Goal: Task Accomplishment & Management: Use online tool/utility

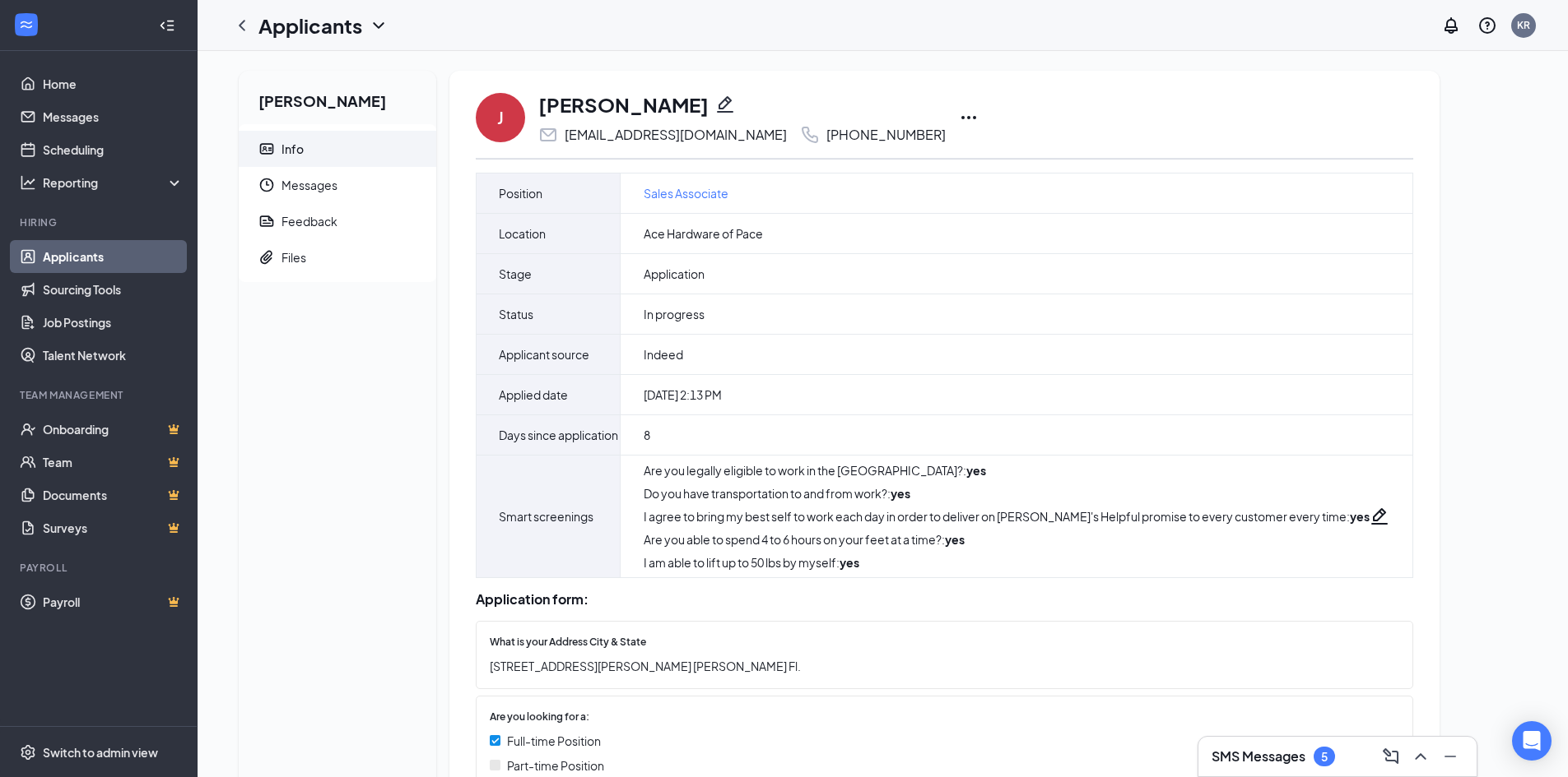
click at [959, 116] on icon "Ellipses" at bounding box center [969, 118] width 19 height 19
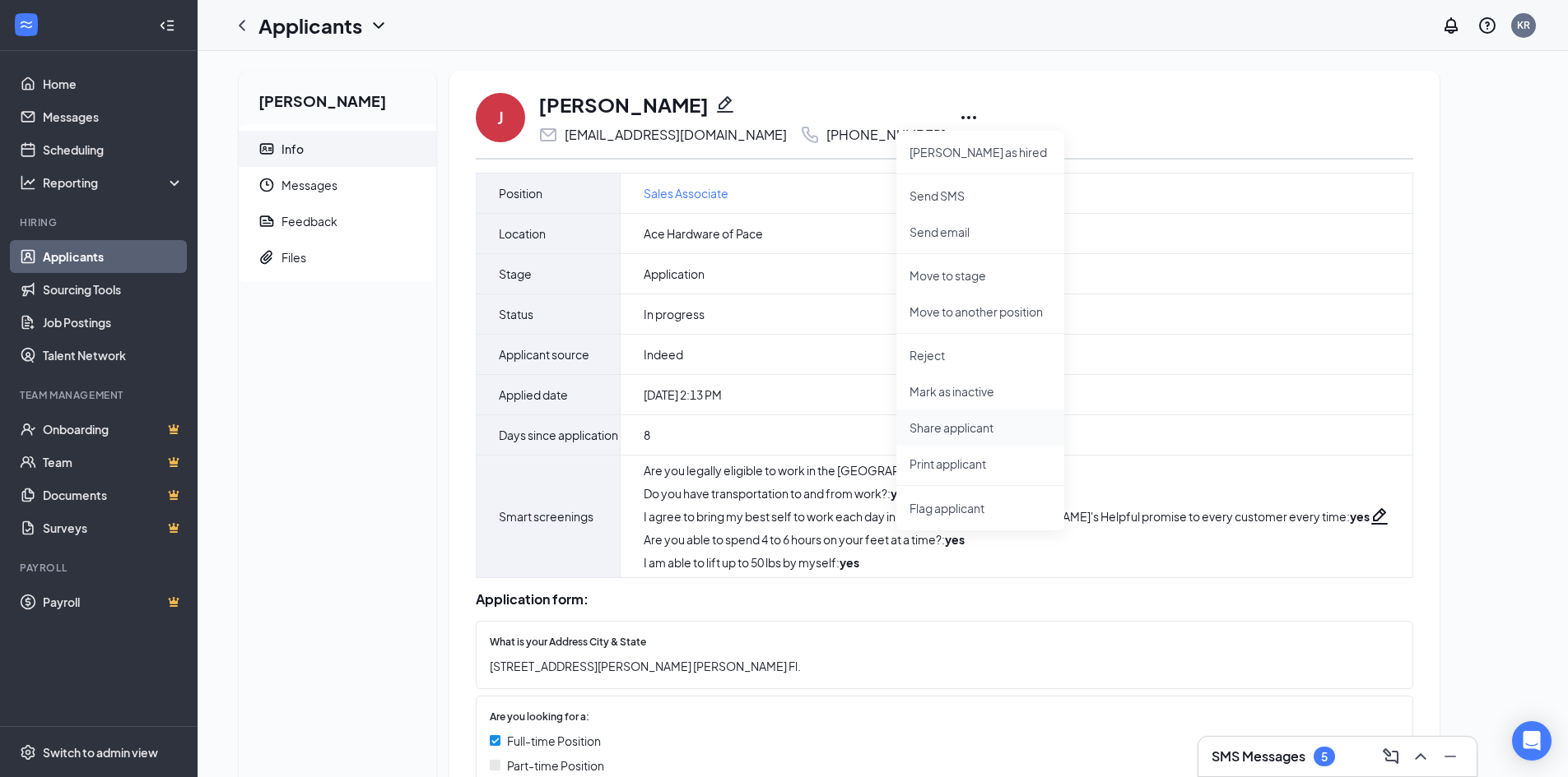
click at [949, 430] on p "Share applicant" at bounding box center [980, 427] width 141 height 16
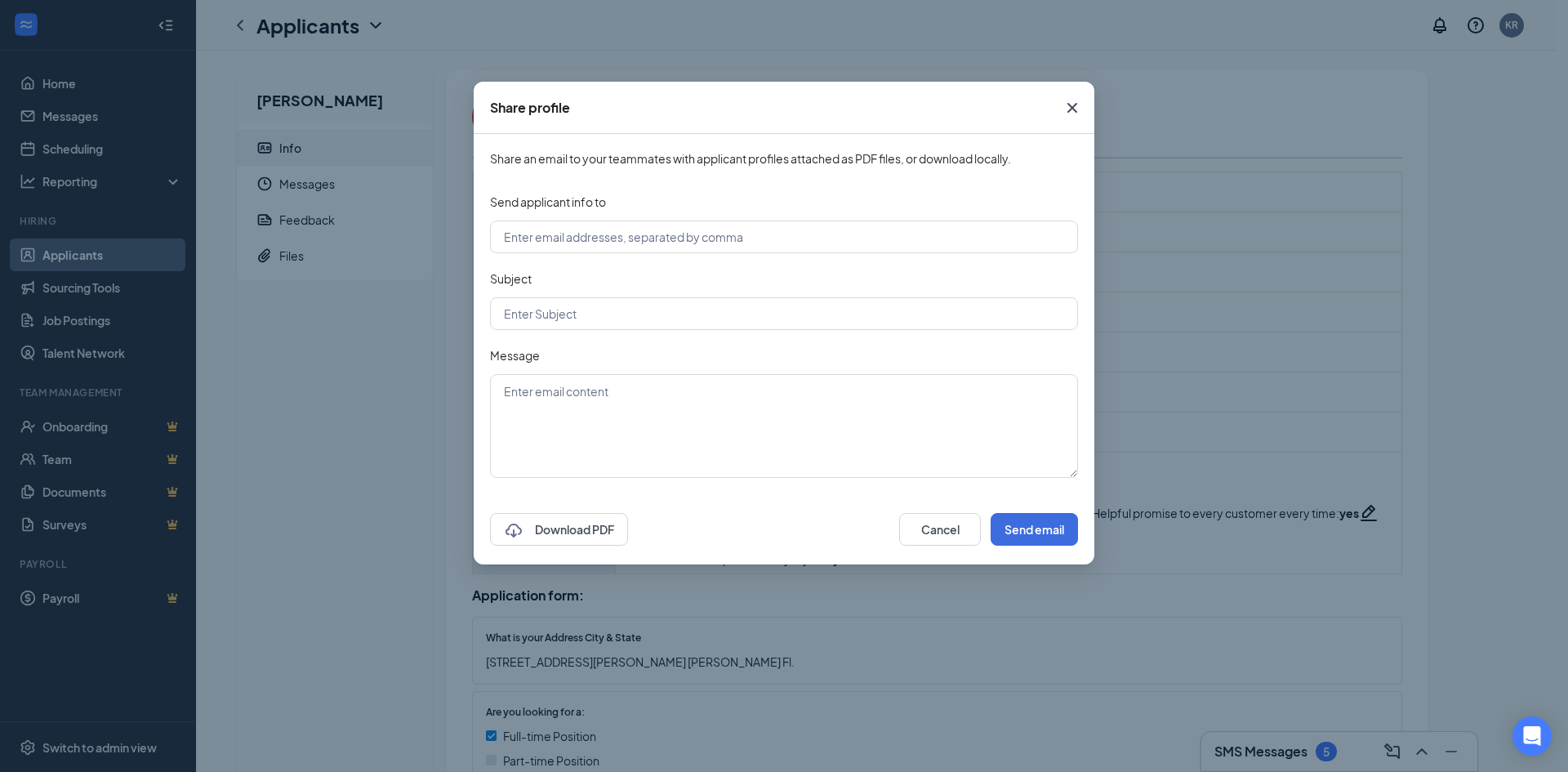
drag, startPoint x: 1069, startPoint y: 108, endPoint x: 1066, endPoint y: 123, distance: 15.3
drag, startPoint x: 1066, startPoint y: 123, endPoint x: 587, endPoint y: 538, distance: 633.8
click at [589, 538] on button "Download PDF" at bounding box center [559, 530] width 138 height 33
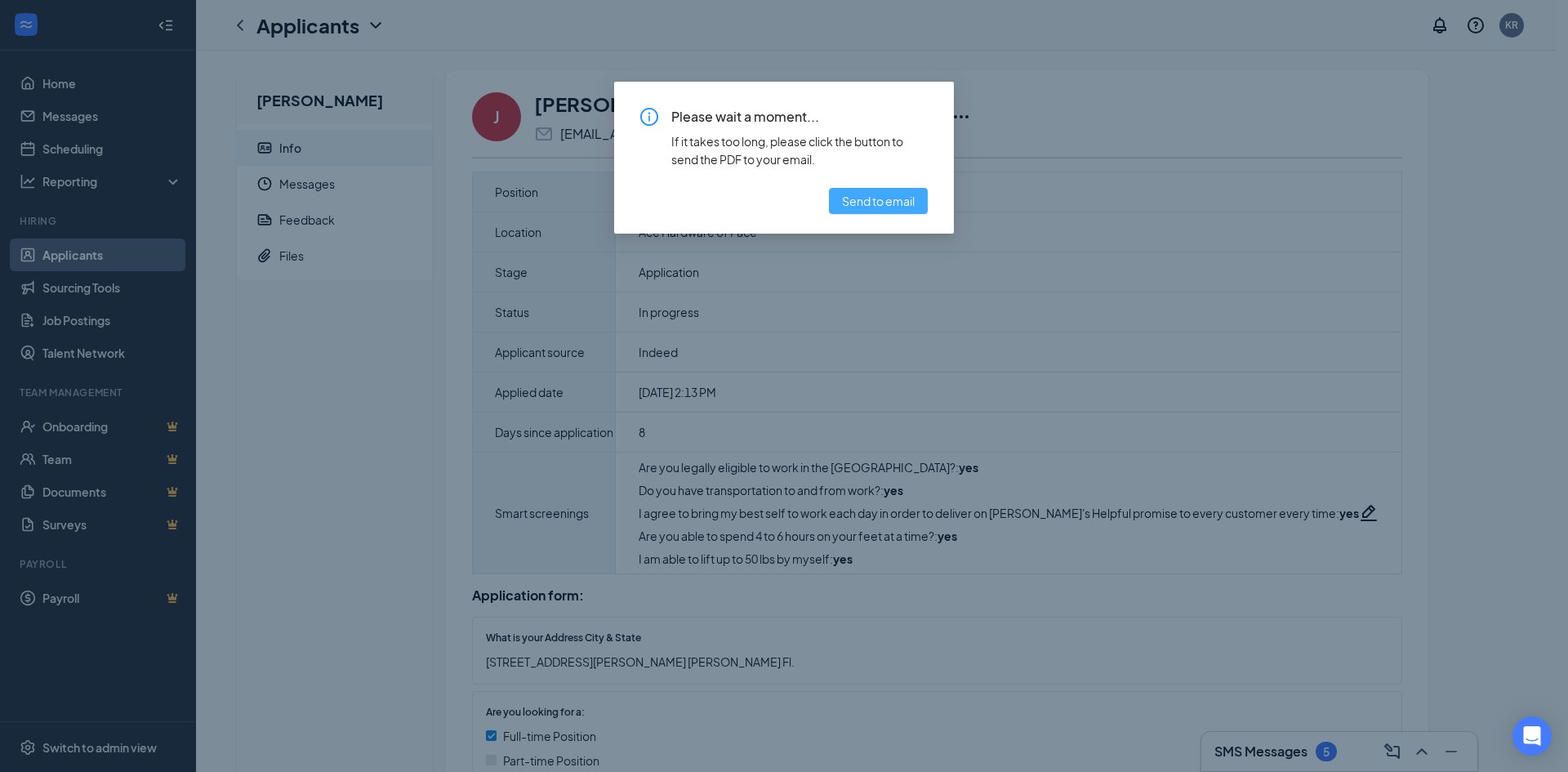
click at [888, 208] on span "Send to email" at bounding box center [879, 201] width 73 height 18
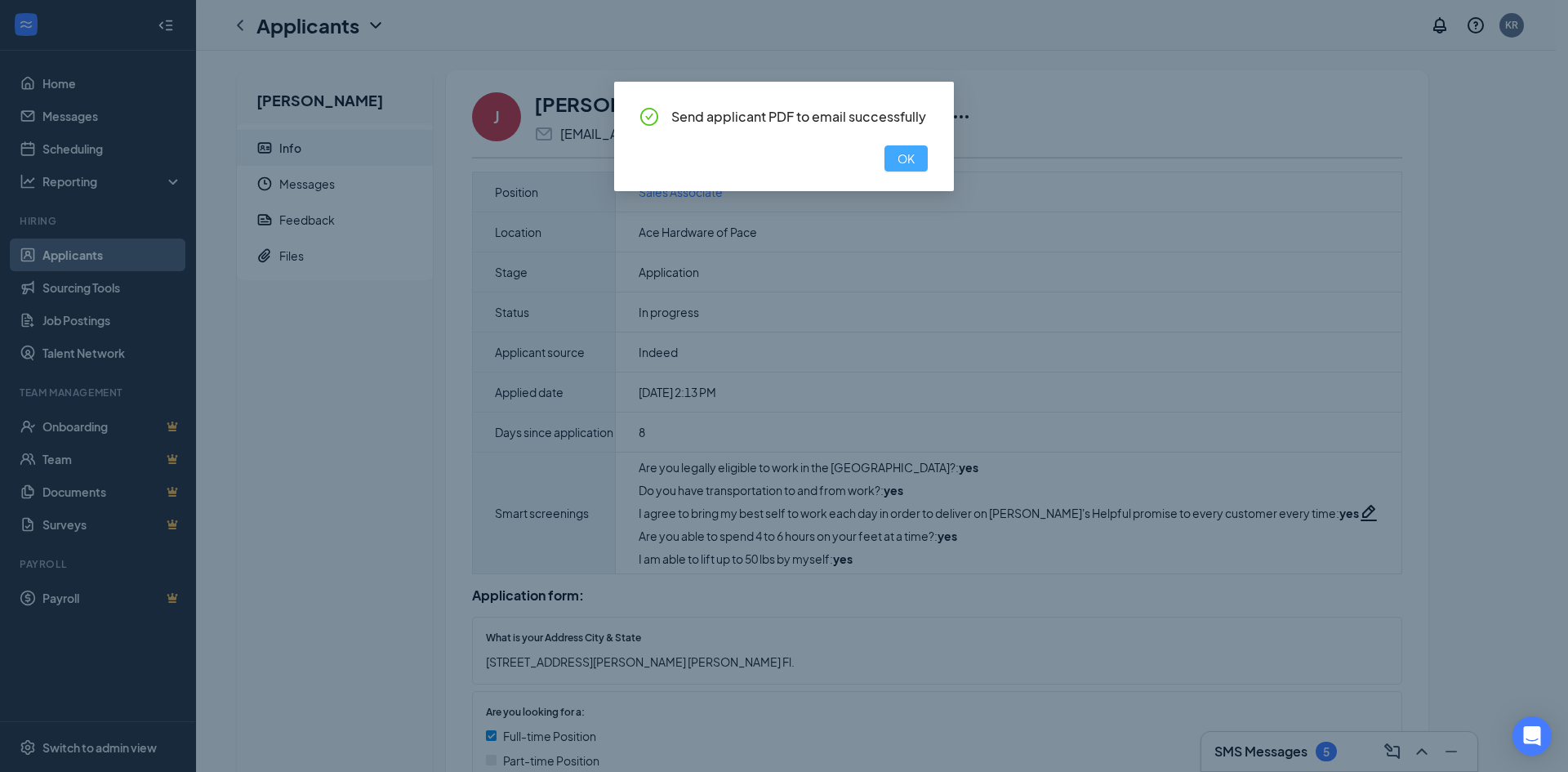
click at [895, 163] on button "OK" at bounding box center [906, 158] width 43 height 26
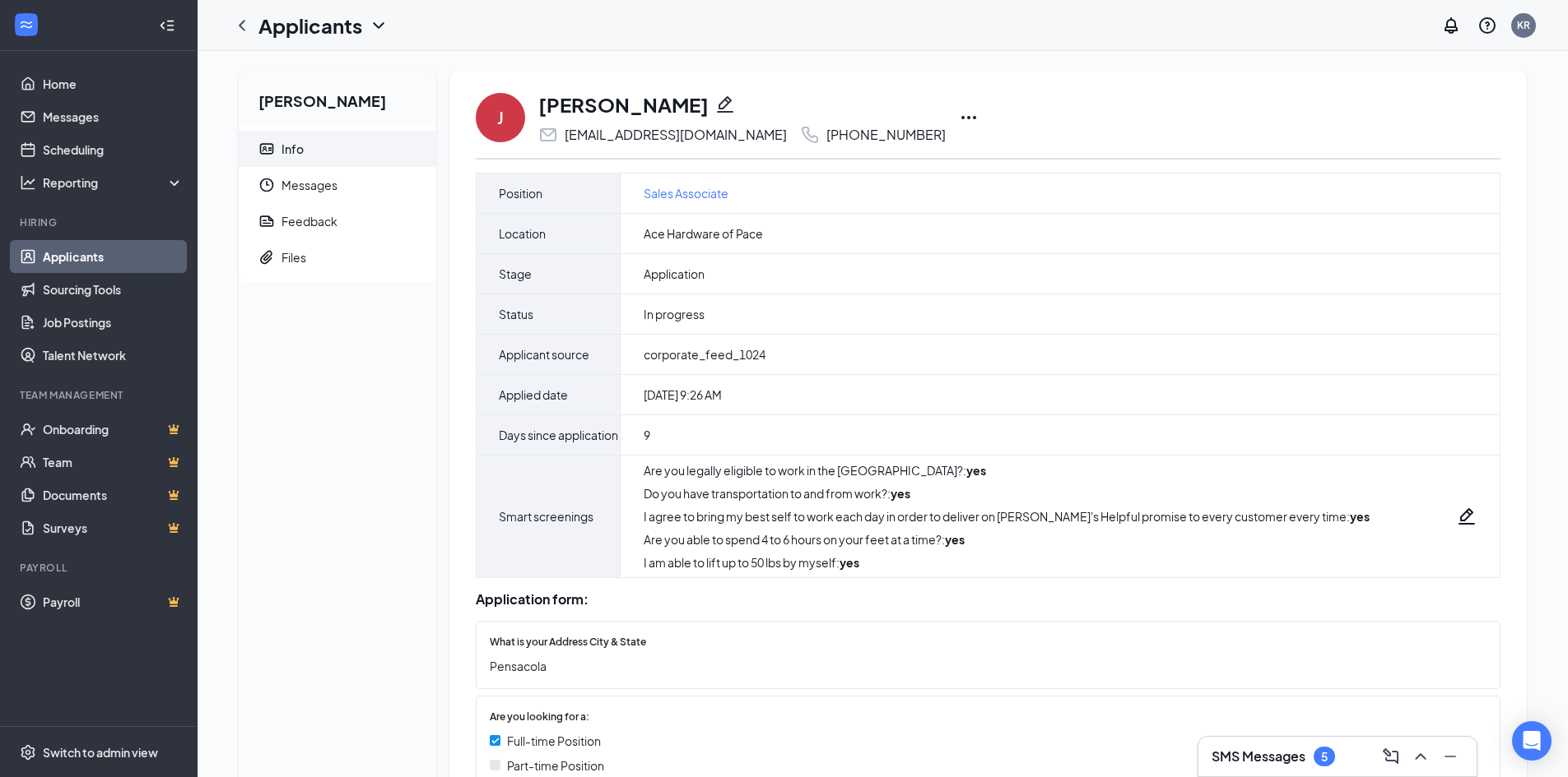
click at [959, 123] on icon "Ellipses" at bounding box center [969, 118] width 19 height 19
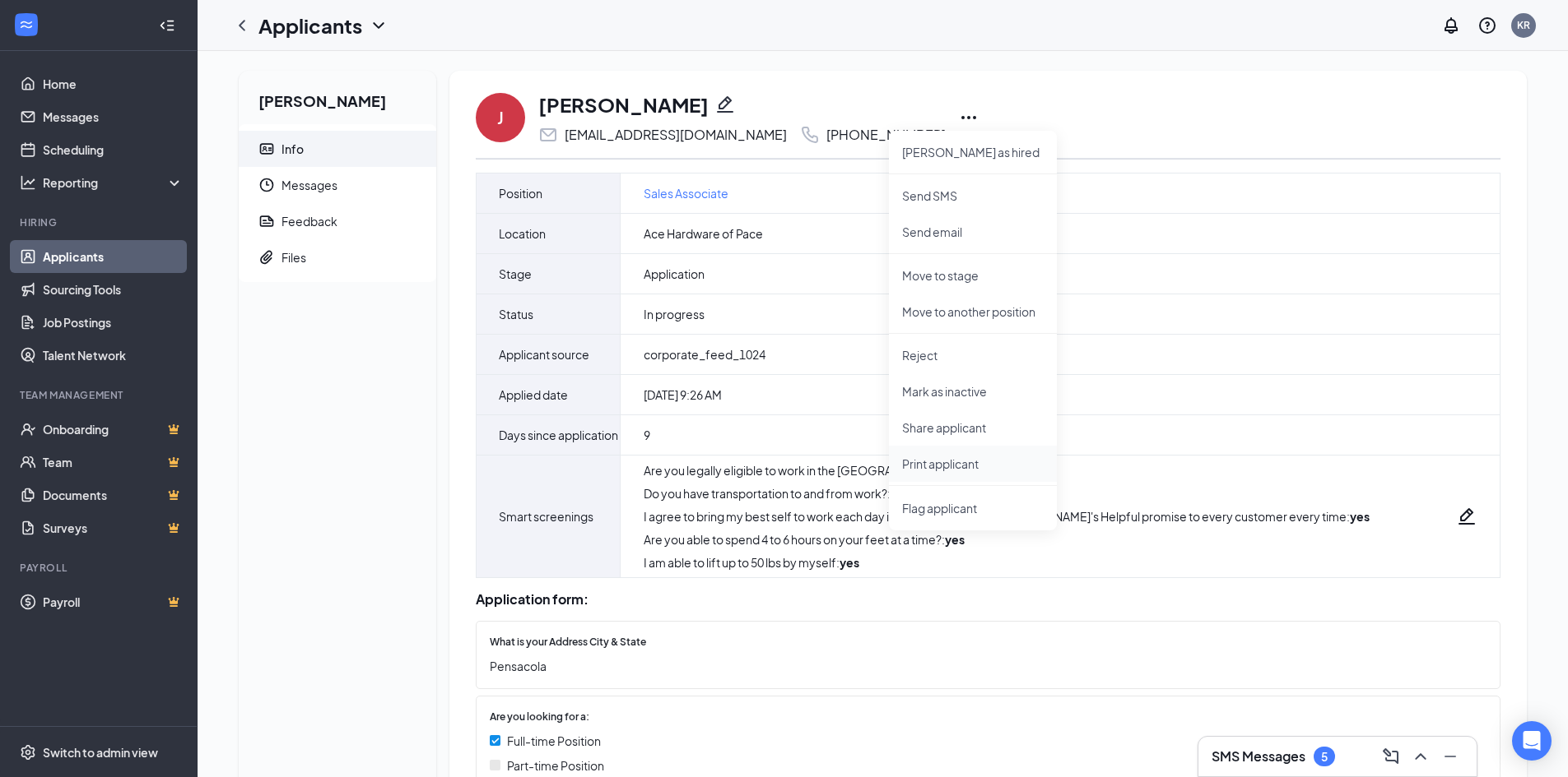
click at [939, 466] on p "Print applicant" at bounding box center [973, 464] width 141 height 16
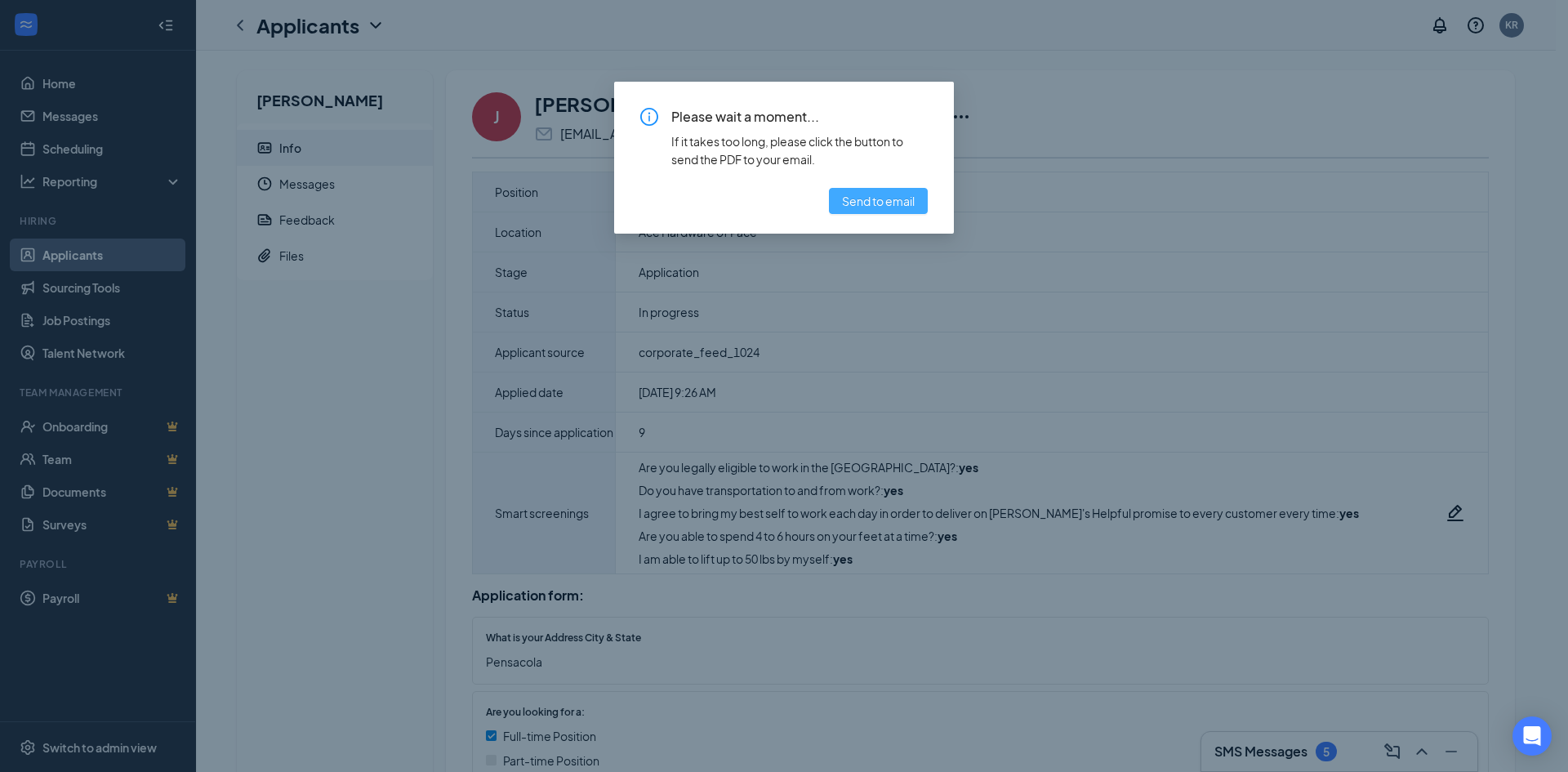
click at [878, 201] on span "Send to email" at bounding box center [879, 201] width 73 height 18
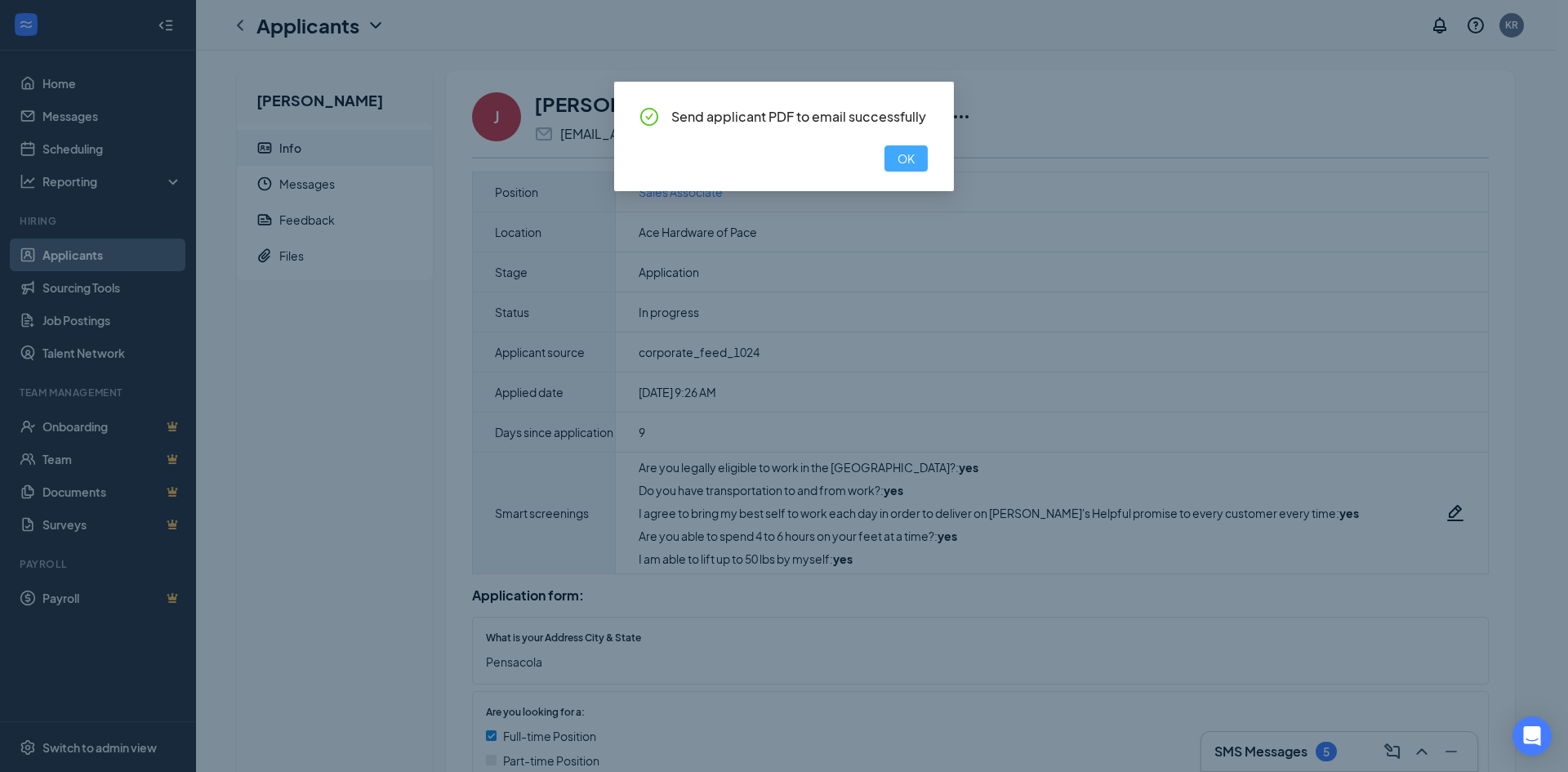
drag, startPoint x: 878, startPoint y: 201, endPoint x: 893, endPoint y: 157, distance: 46.5
click at [893, 157] on button "OK" at bounding box center [906, 158] width 43 height 26
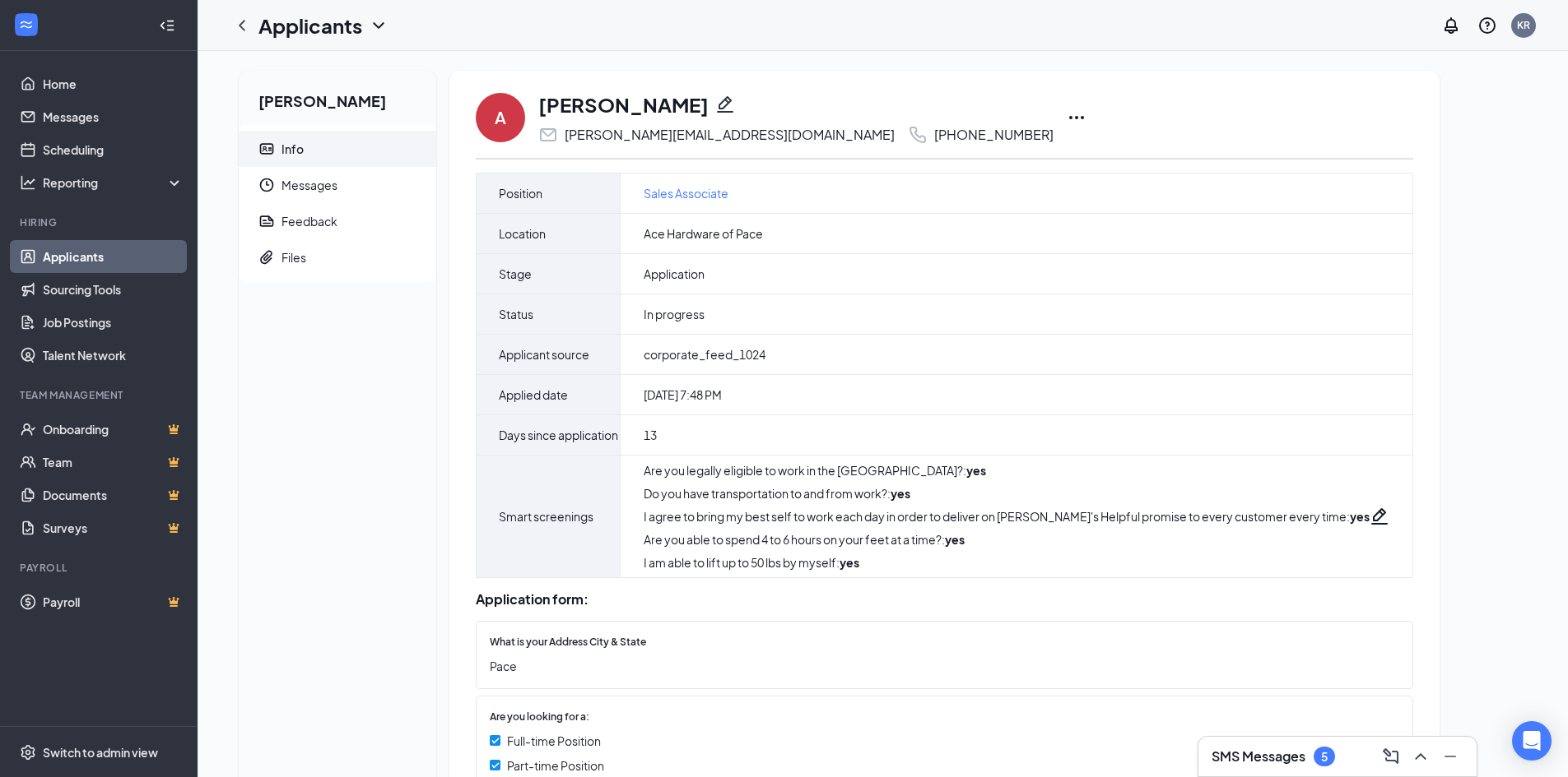
click at [1066, 119] on icon "Ellipses" at bounding box center [1076, 118] width 19 height 19
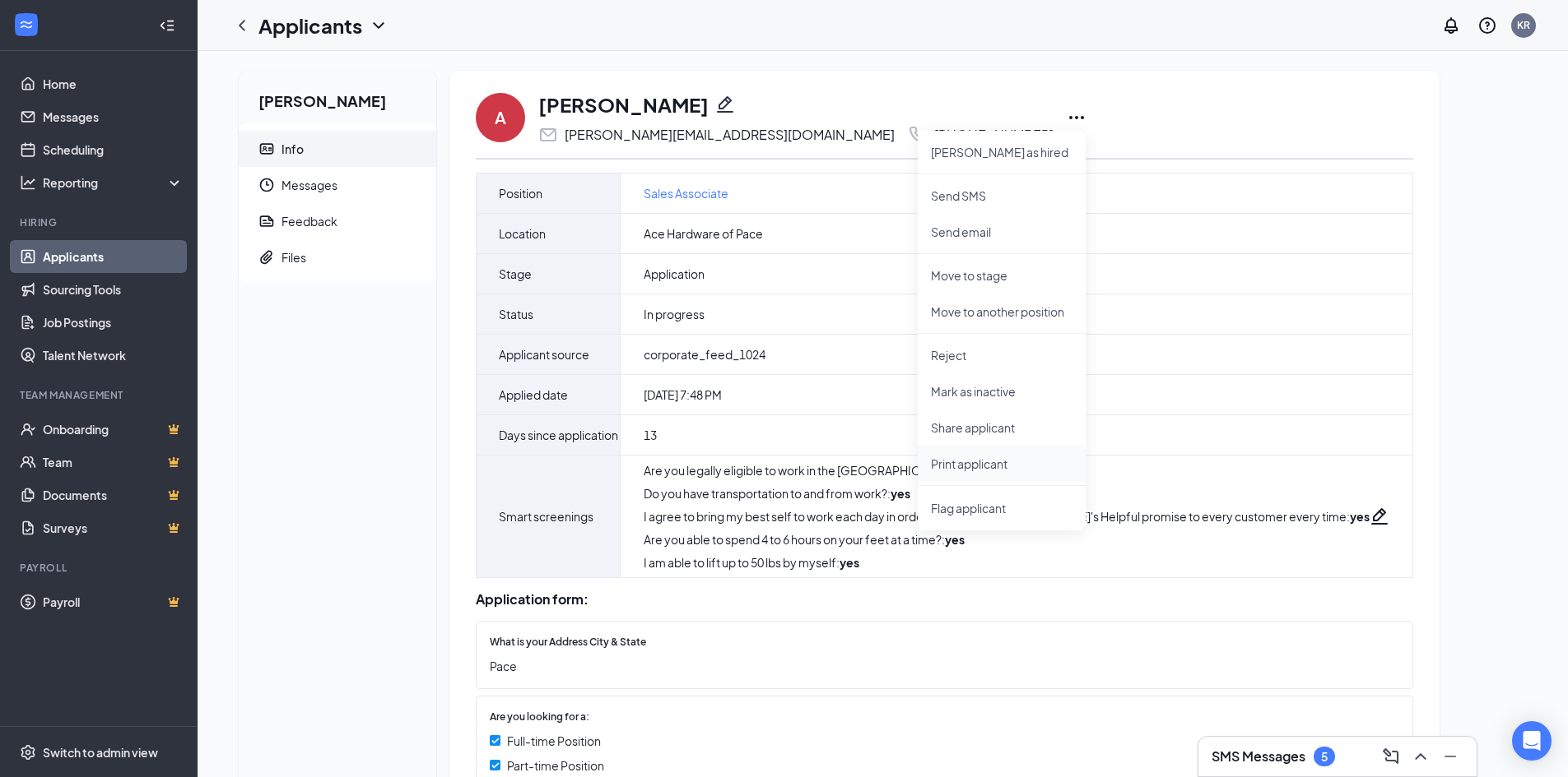
click at [964, 466] on p "Print applicant" at bounding box center [1002, 464] width 141 height 16
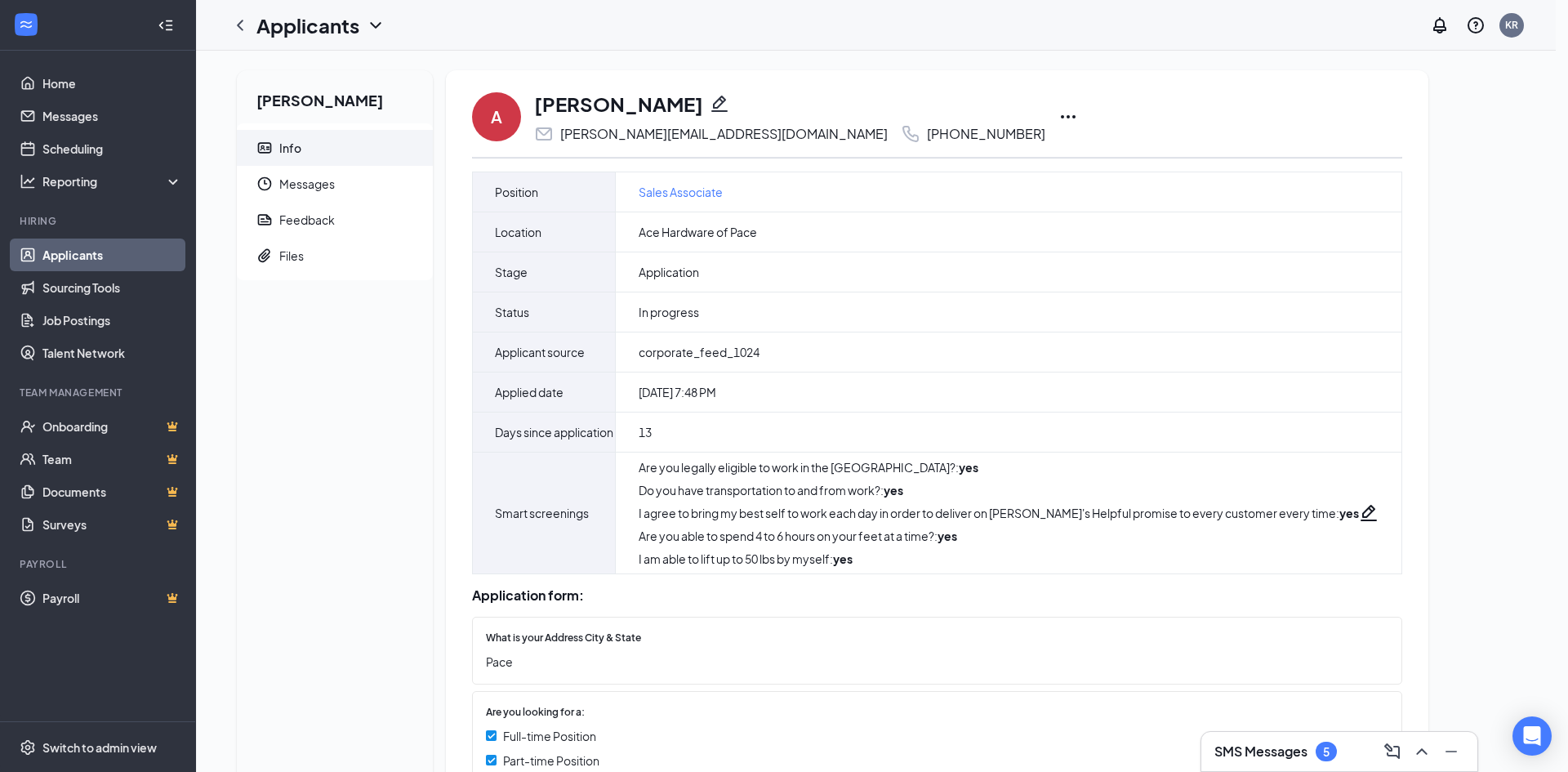
click at [881, 199] on div "Please wait a moment... If it takes too long, please click the button to send t…" at bounding box center [784, 386] width 1568 height 772
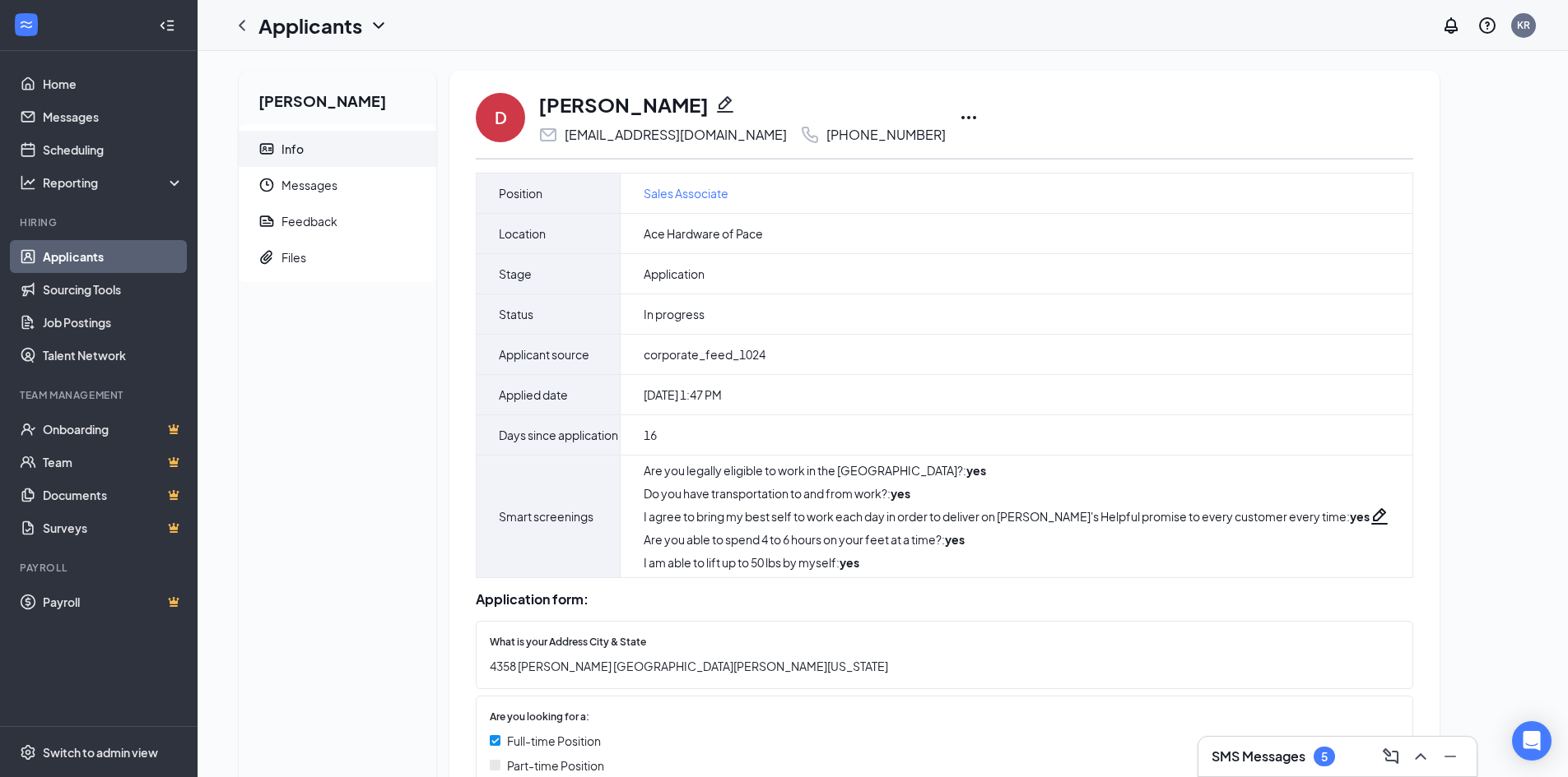
click at [959, 116] on icon "Ellipses" at bounding box center [969, 118] width 19 height 19
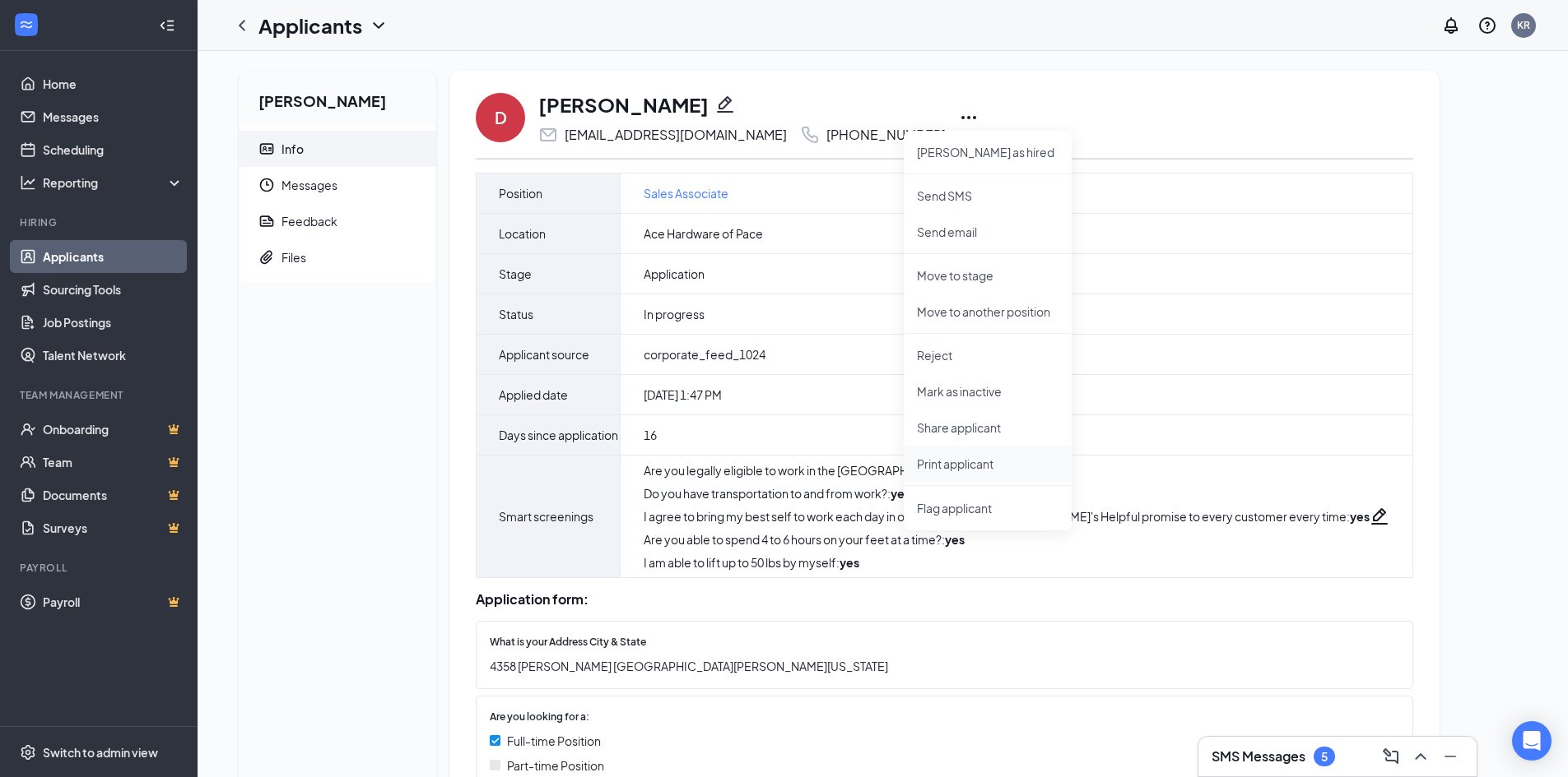
click at [943, 470] on p "Print applicant" at bounding box center [987, 464] width 141 height 16
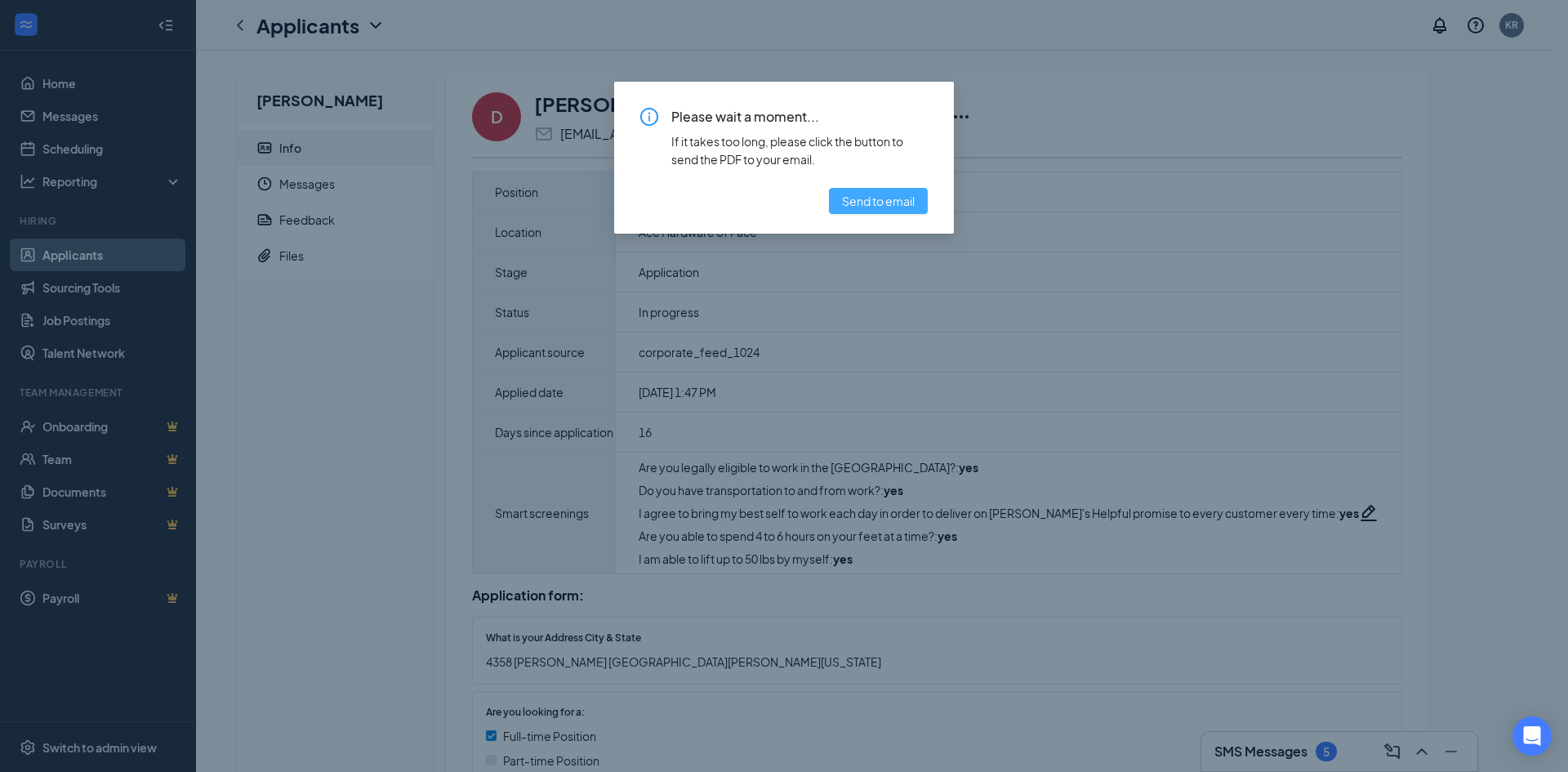
click at [843, 203] on span "Send to email" at bounding box center [879, 201] width 73 height 18
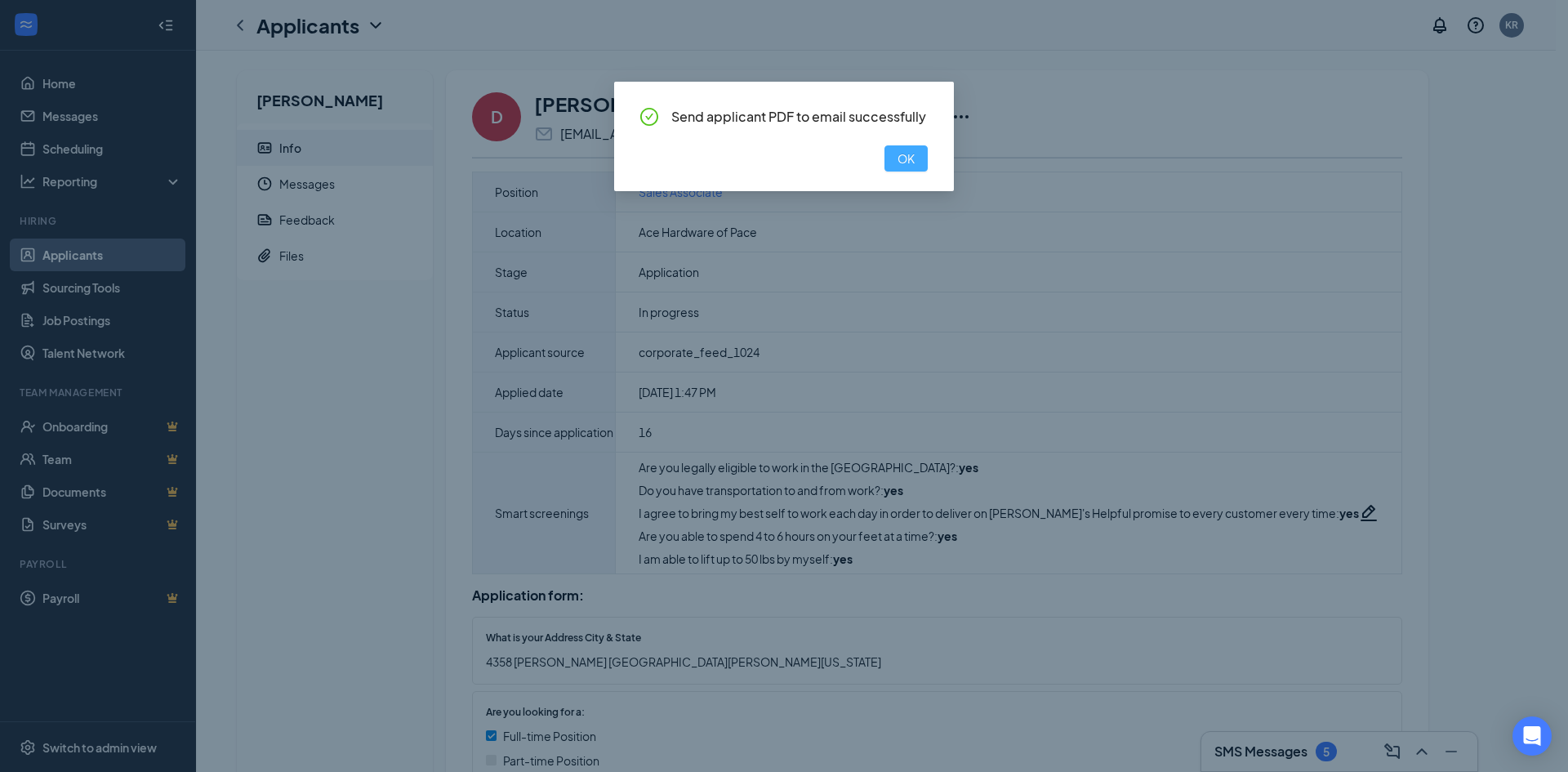
click at [898, 155] on span "OK" at bounding box center [907, 158] width 17 height 18
